Goal: Information Seeking & Learning: Compare options

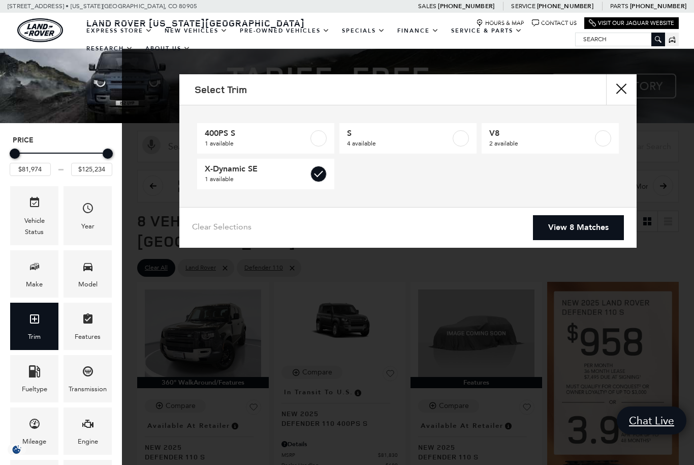
type input "$84,452"
checkbox input "true"
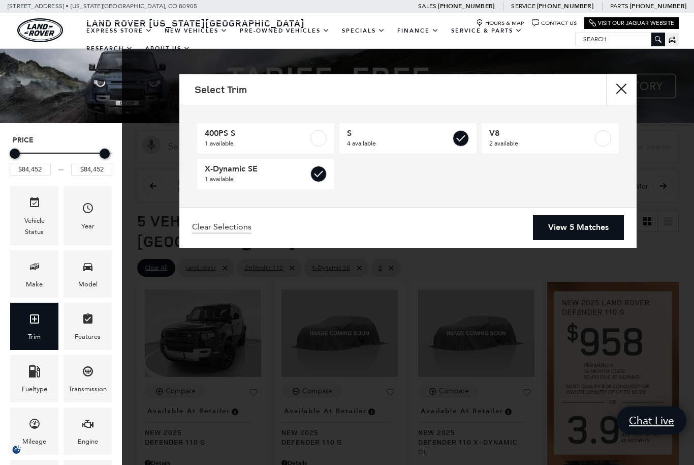
type input "$81,974"
type input "$85,062"
checkbox input "true"
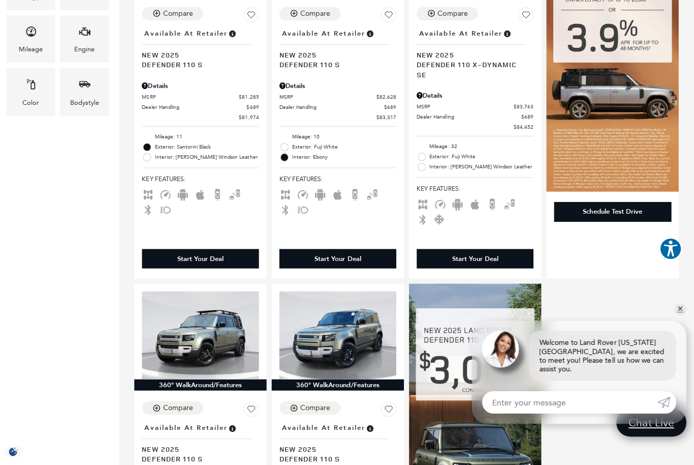
scroll to position [392, 0]
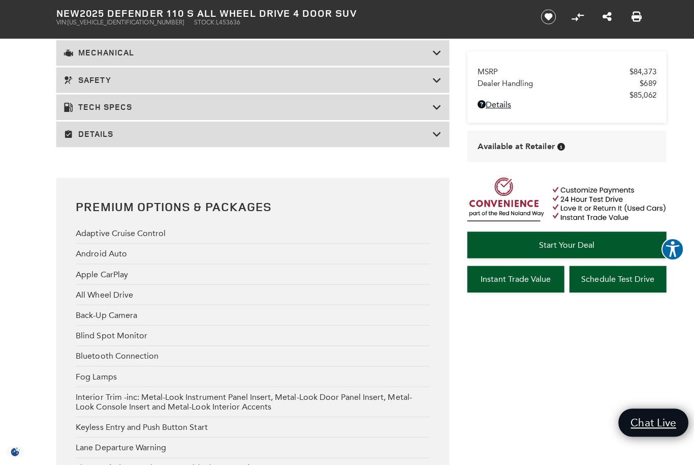
scroll to position [1849, 0]
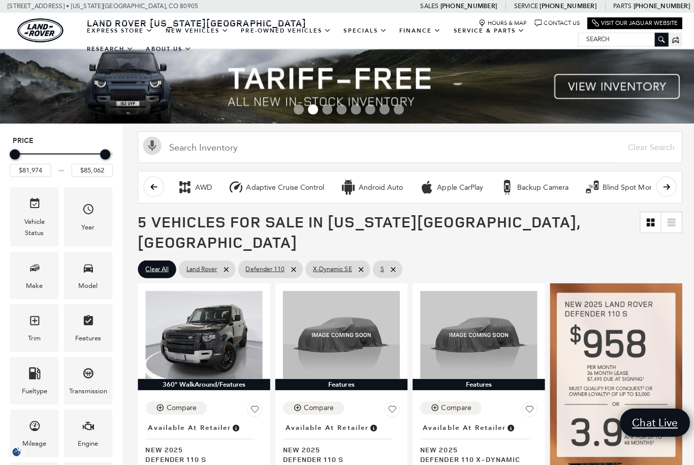
type input "$84,452"
